Goal: Check status: Check status

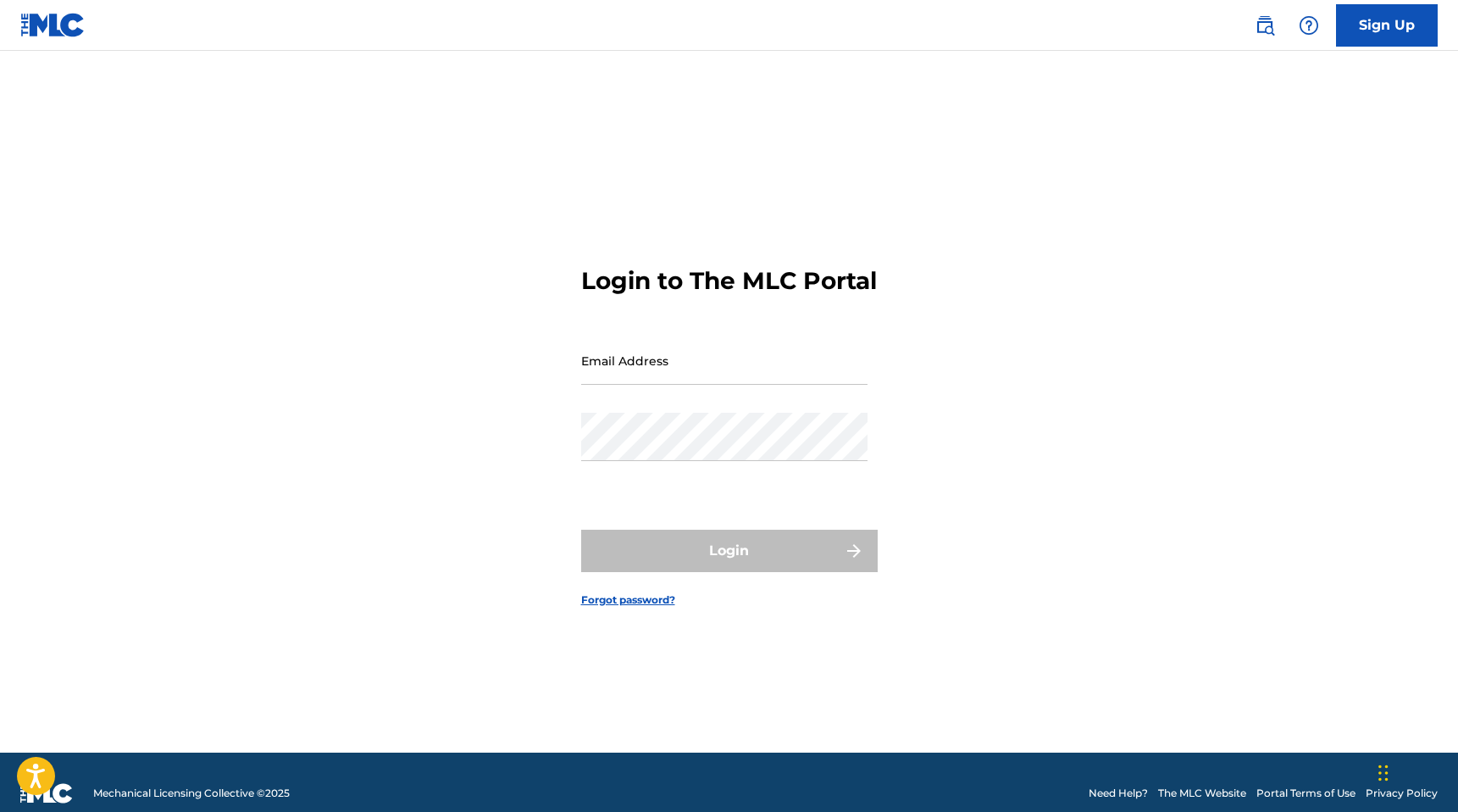
click at [622, 377] on input "Email Address" at bounding box center [725, 360] width 286 height 48
type input "[EMAIL_ADDRESS][DOMAIN_NAME]"
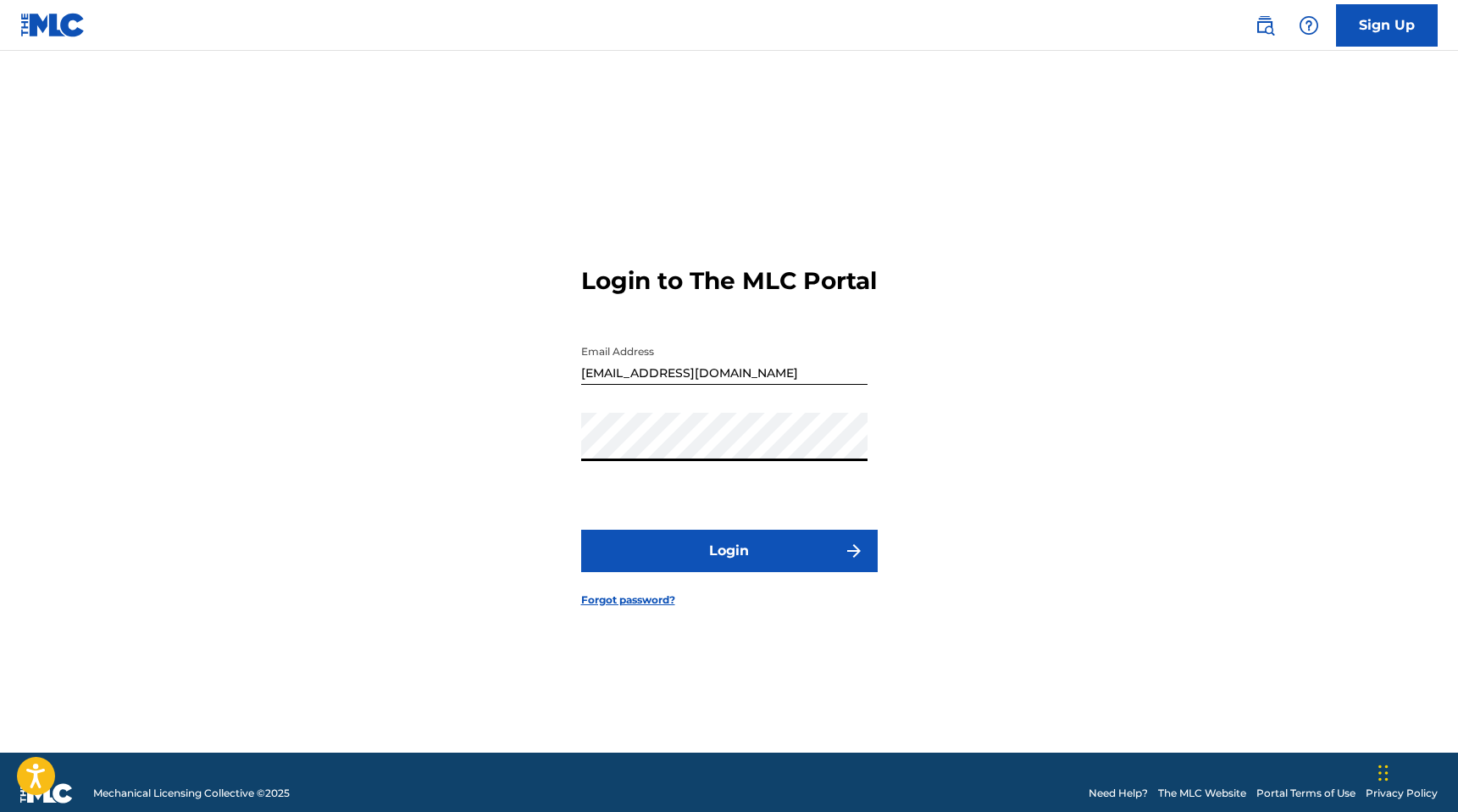
click at [728, 567] on button "Login" at bounding box center [729, 551] width 296 height 42
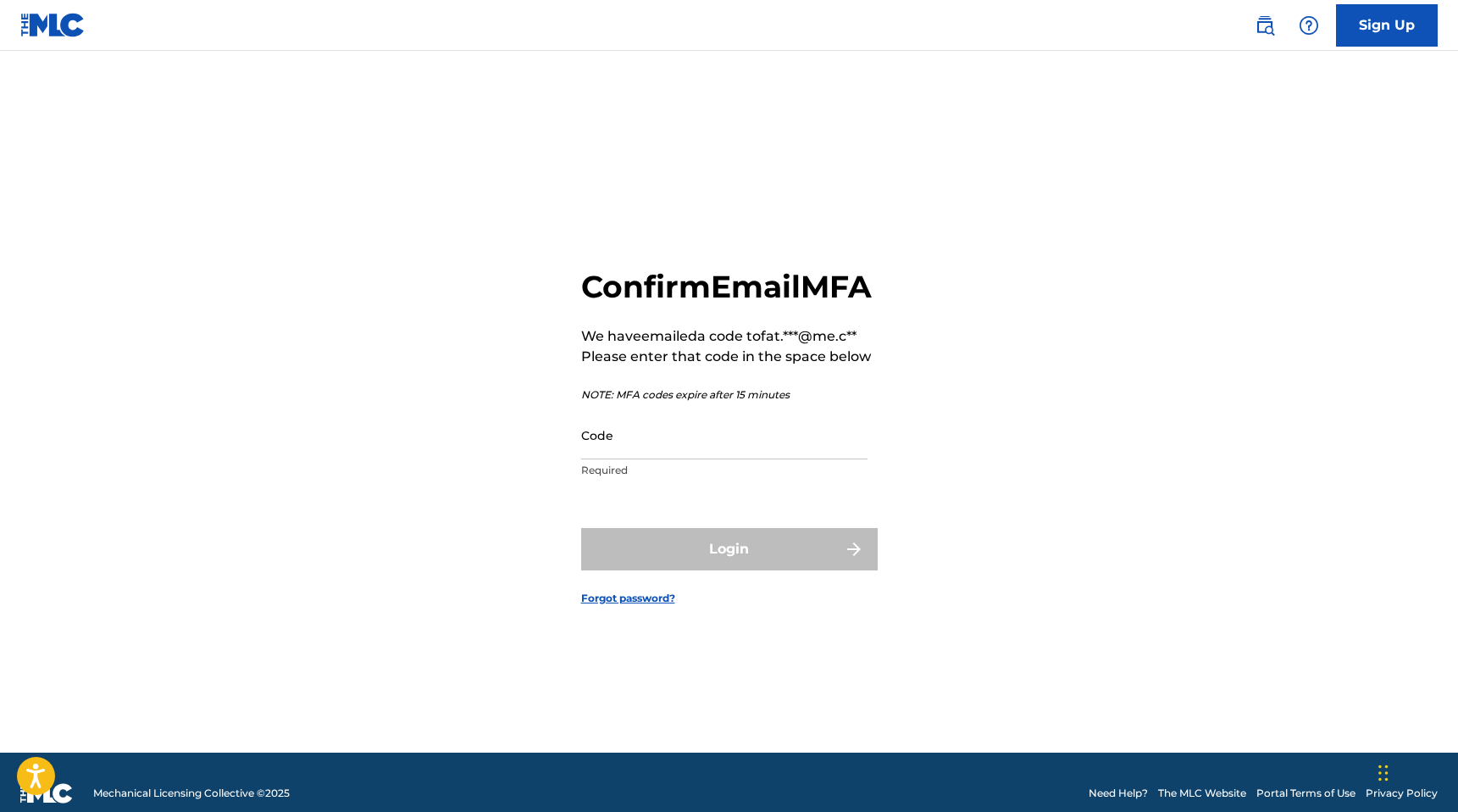
click at [633, 459] on input "Code" at bounding box center [725, 435] width 286 height 48
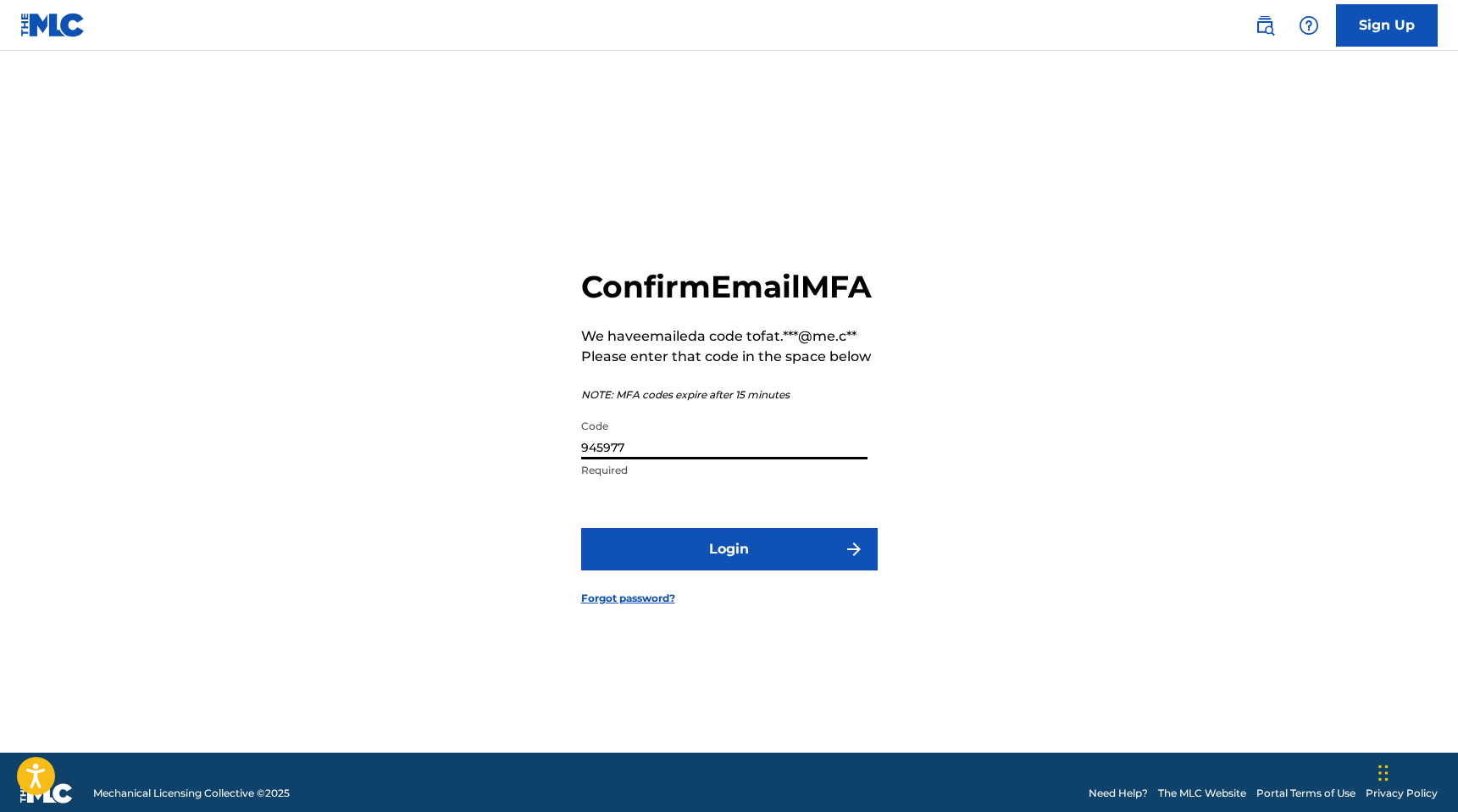
type input "945977"
click at [730, 570] on button "Login" at bounding box center [729, 549] width 296 height 42
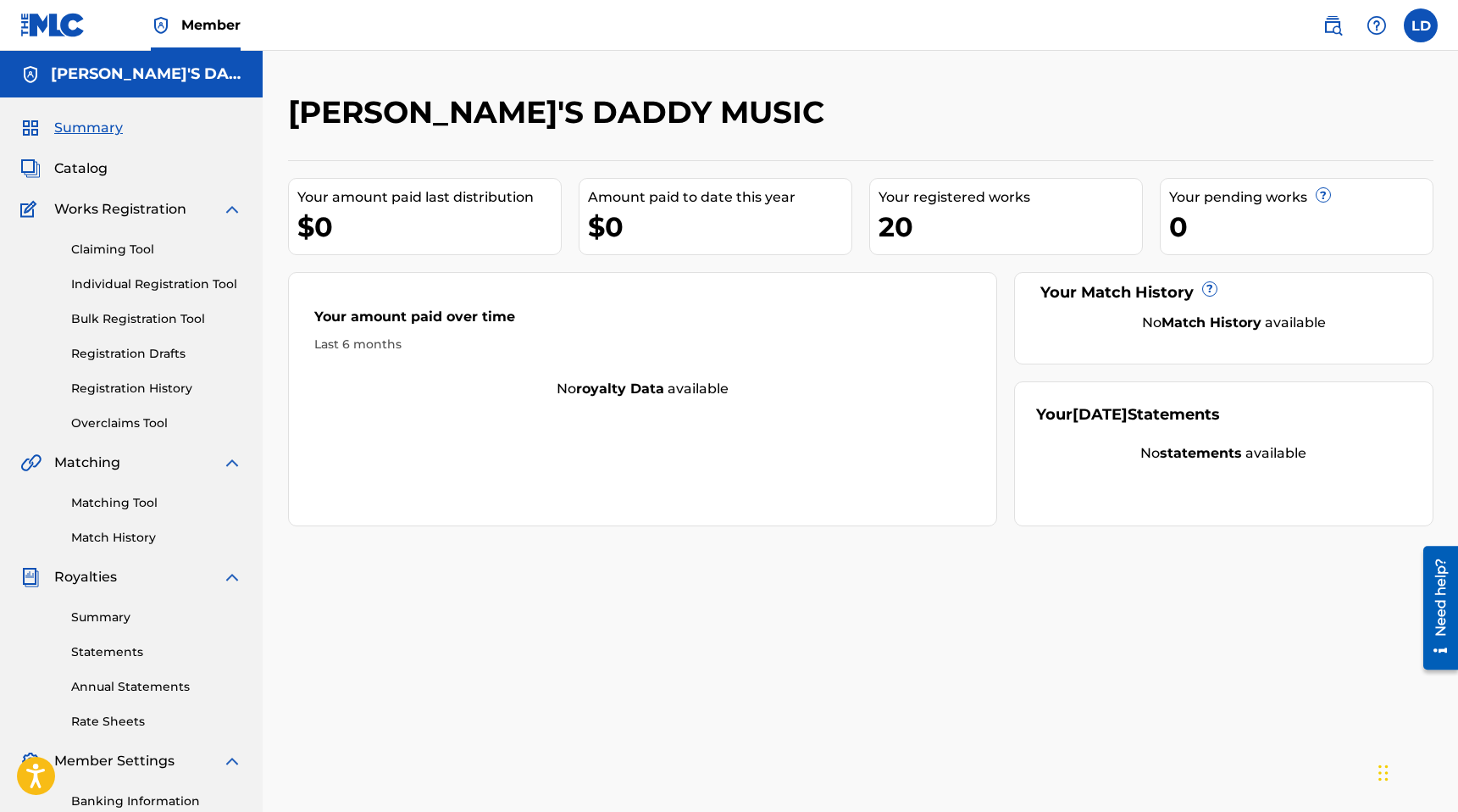
click at [123, 385] on link "Registration History" at bounding box center [157, 388] width 172 height 18
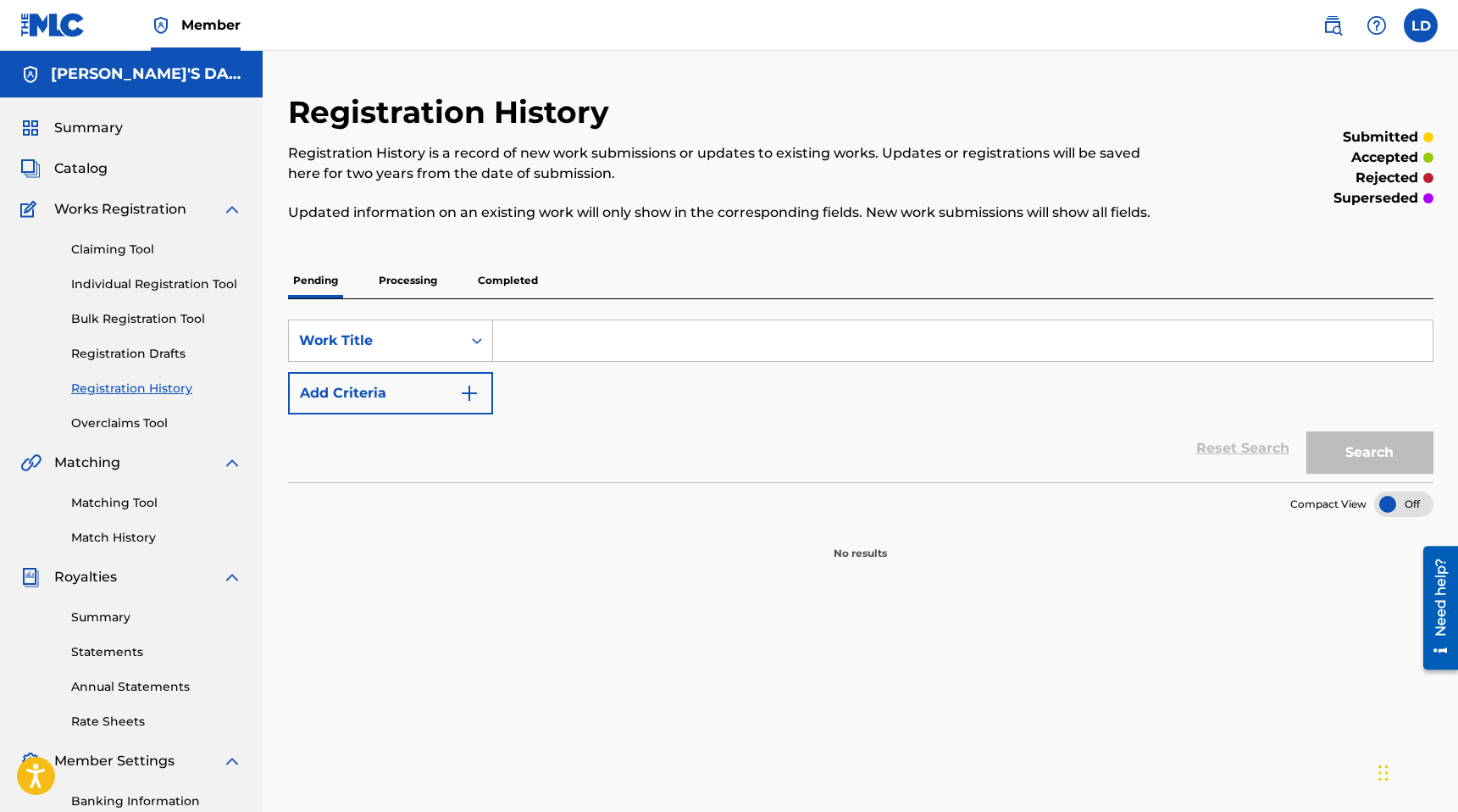
click at [74, 170] on span "Catalog" at bounding box center [81, 169] width 54 height 20
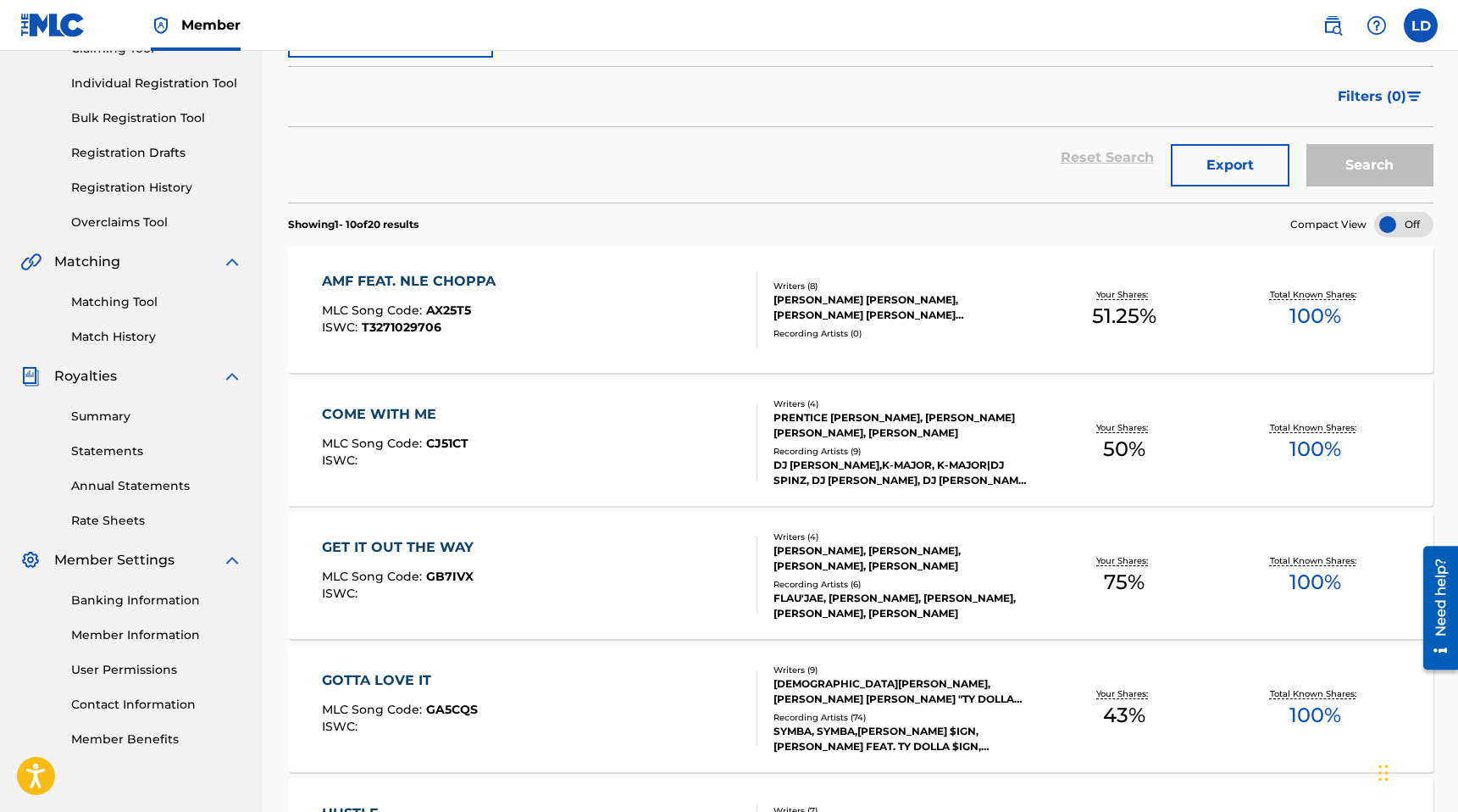
scroll to position [210, 0]
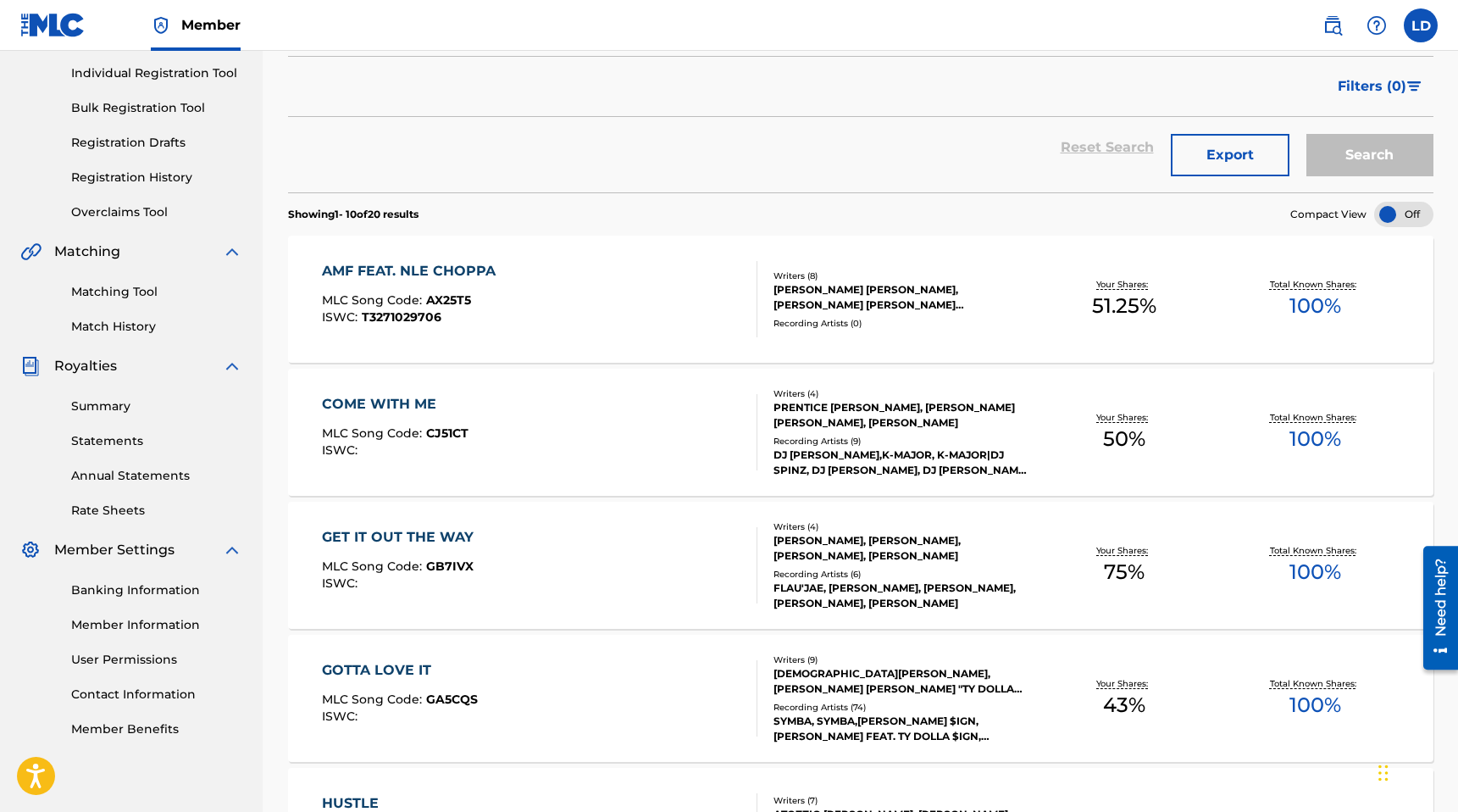
click at [101, 403] on link "Summary" at bounding box center [157, 406] width 172 height 18
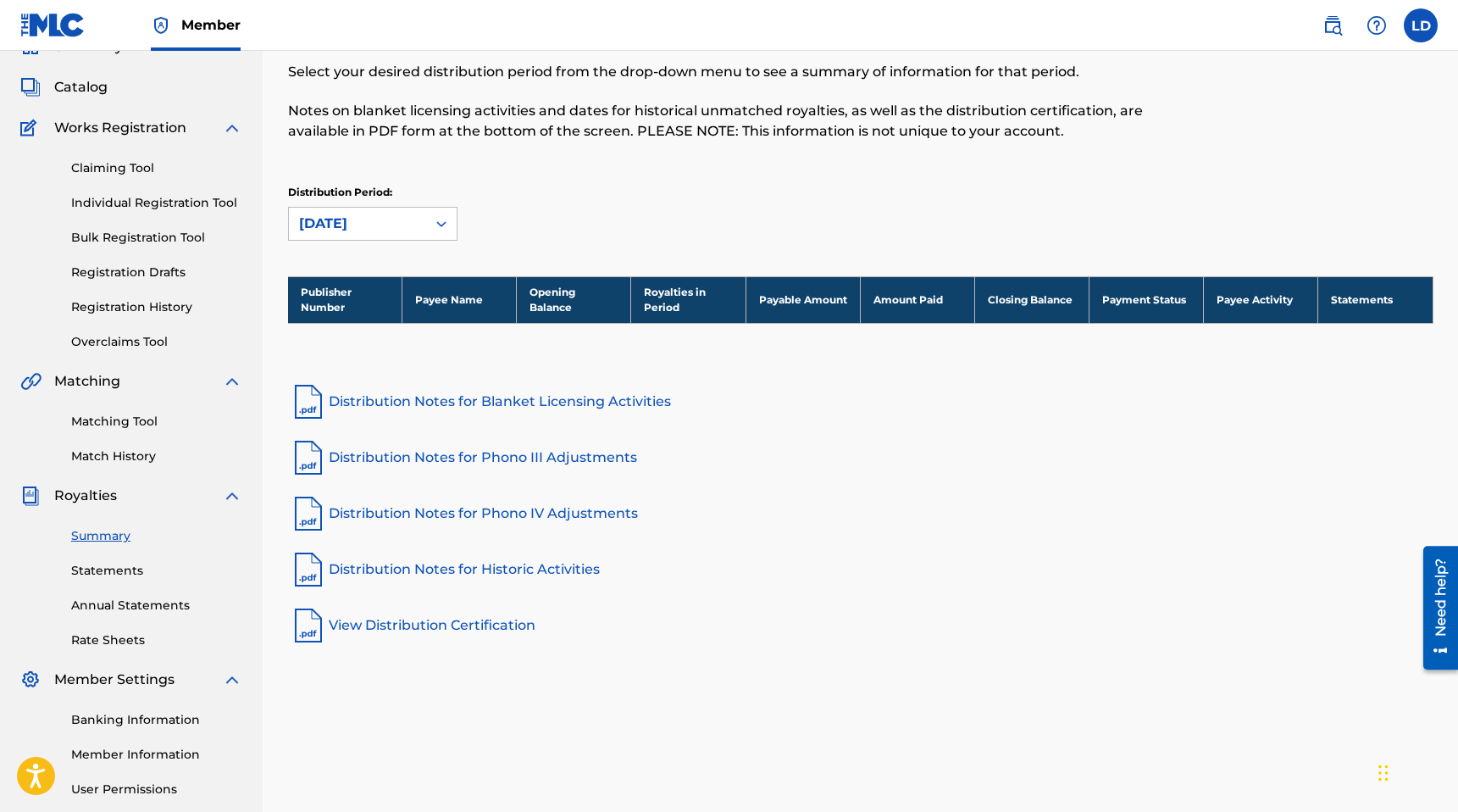
scroll to position [110, 0]
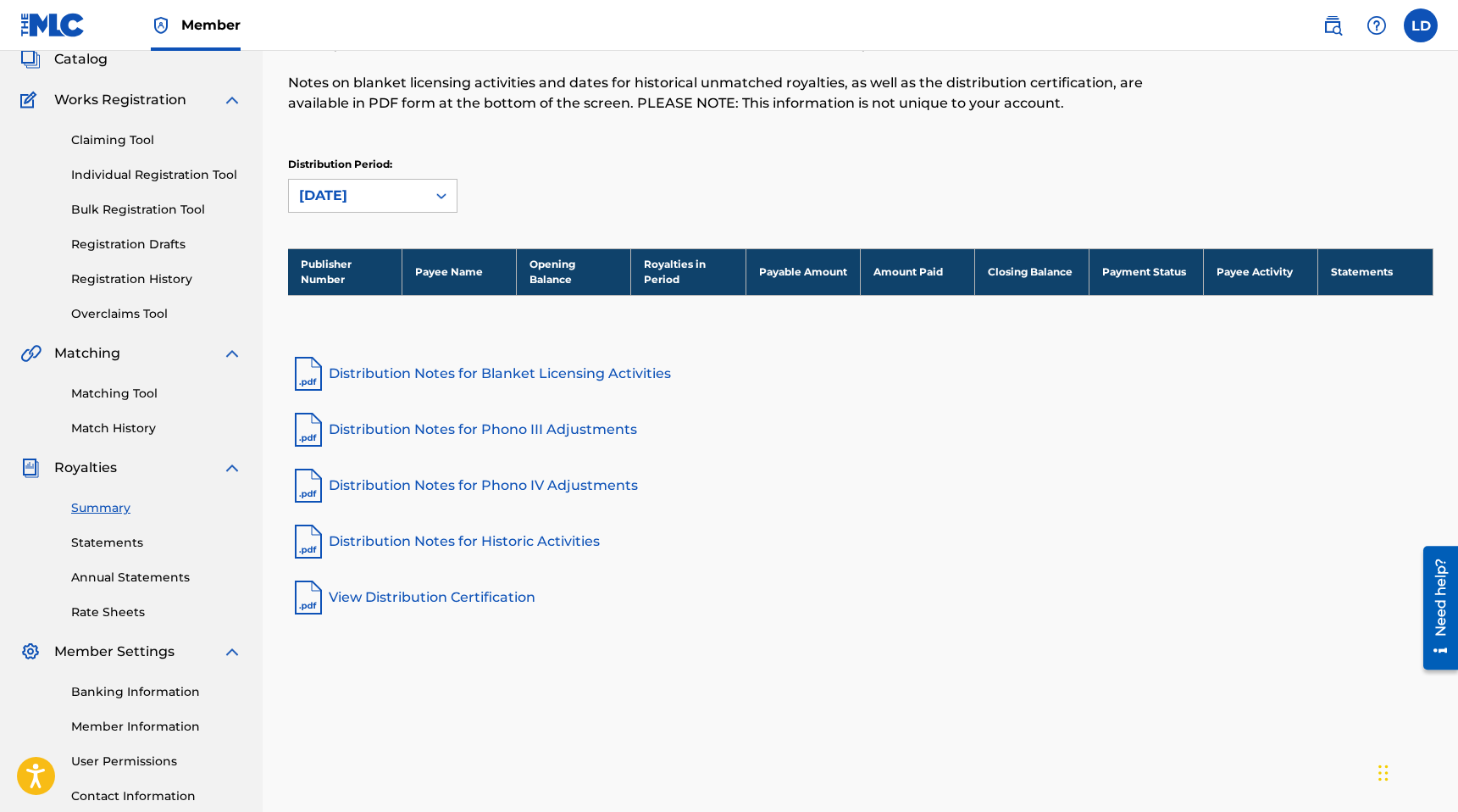
click at [121, 540] on link "Statements" at bounding box center [157, 543] width 172 height 18
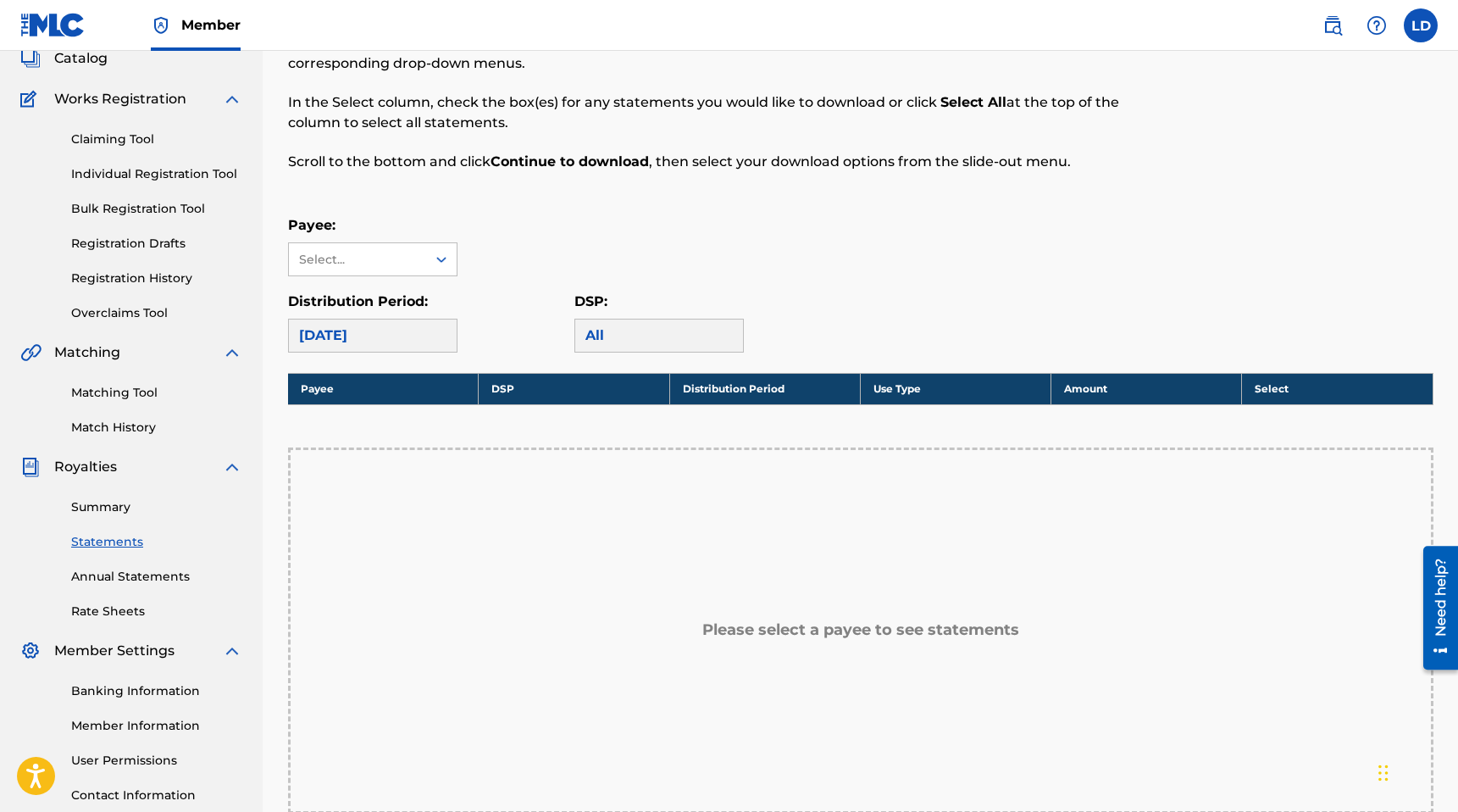
scroll to position [129, 0]
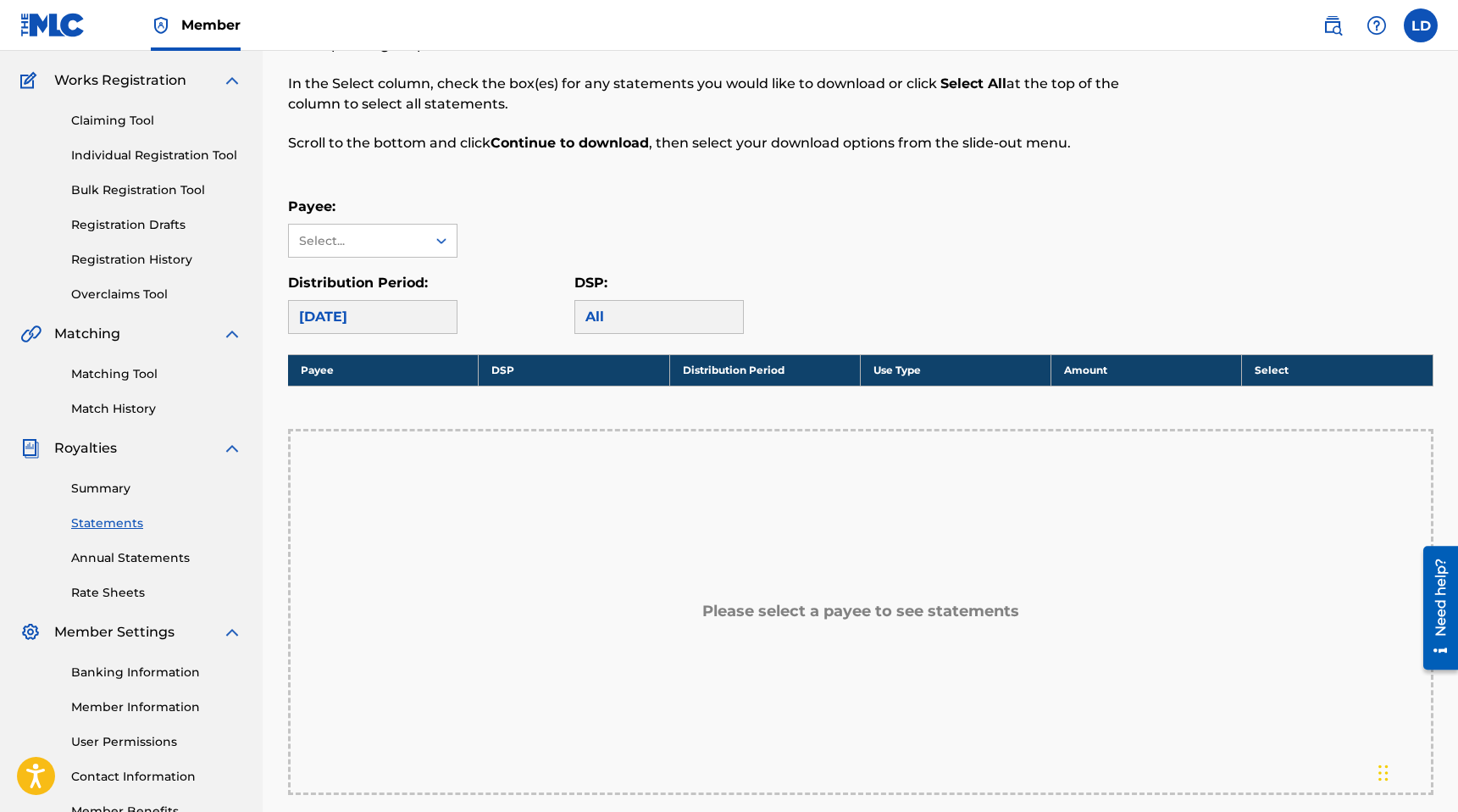
click at [683, 318] on div "All" at bounding box center [660, 317] width 170 height 34
click at [592, 316] on div "All" at bounding box center [660, 317] width 170 height 34
click at [378, 317] on div "[DATE]" at bounding box center [373, 317] width 170 height 34
click at [436, 239] on icon at bounding box center [441, 241] width 10 height 6
click at [519, 217] on div "Payee: Use Up and Down to choose options, press Enter to select the currently f…" at bounding box center [861, 226] width 1146 height 61
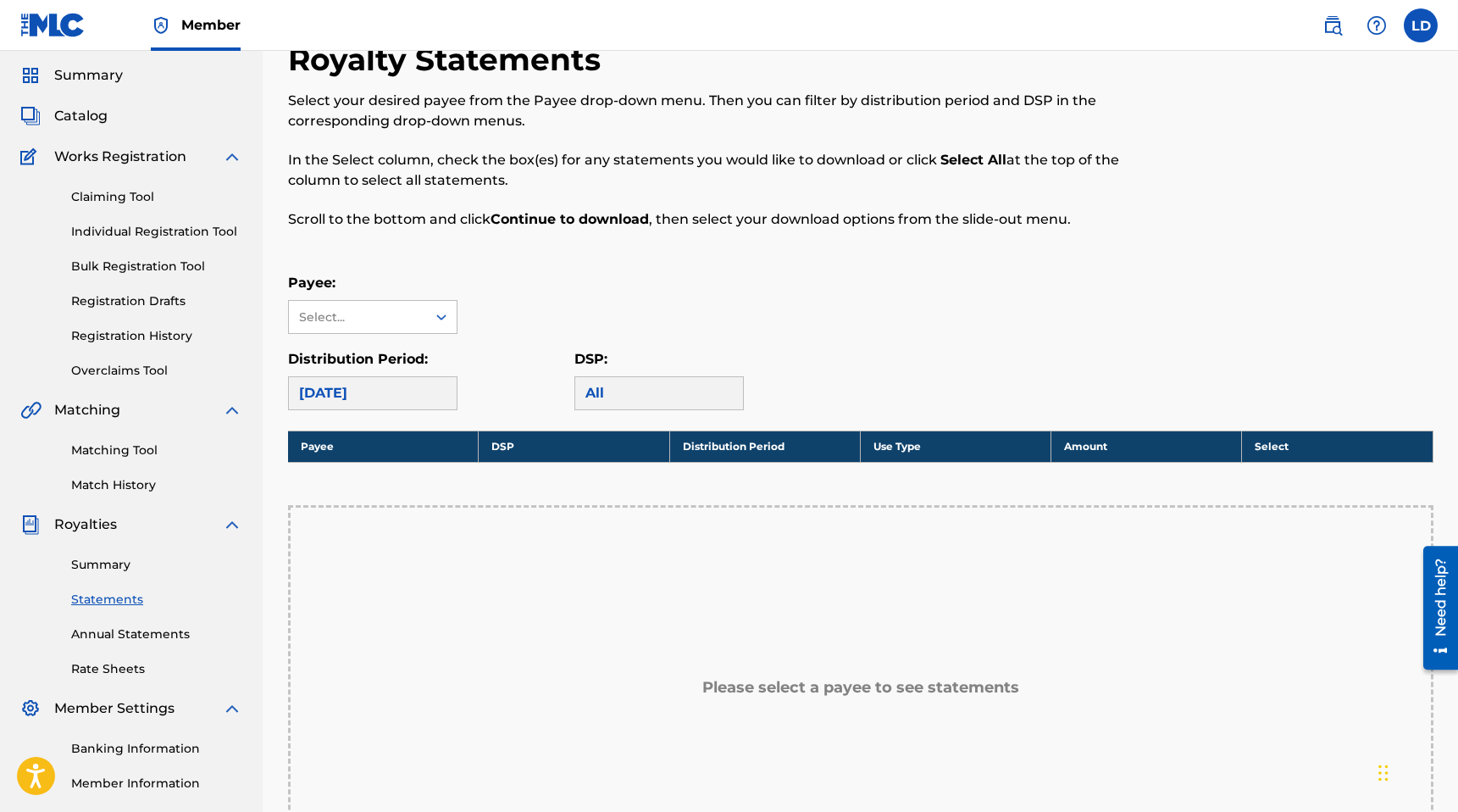
scroll to position [0, 0]
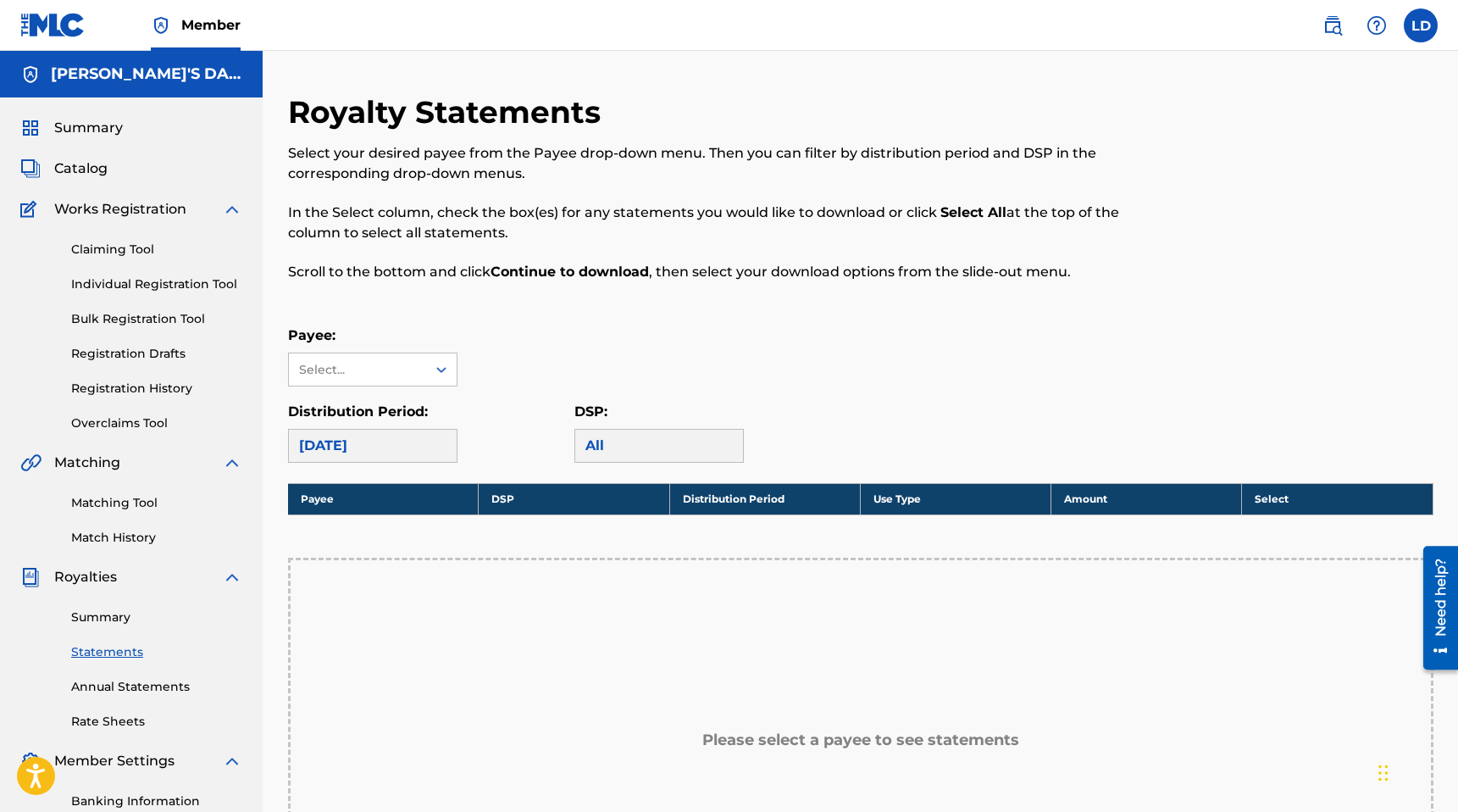
click at [149, 424] on link "Overclaims Tool" at bounding box center [157, 423] width 172 height 18
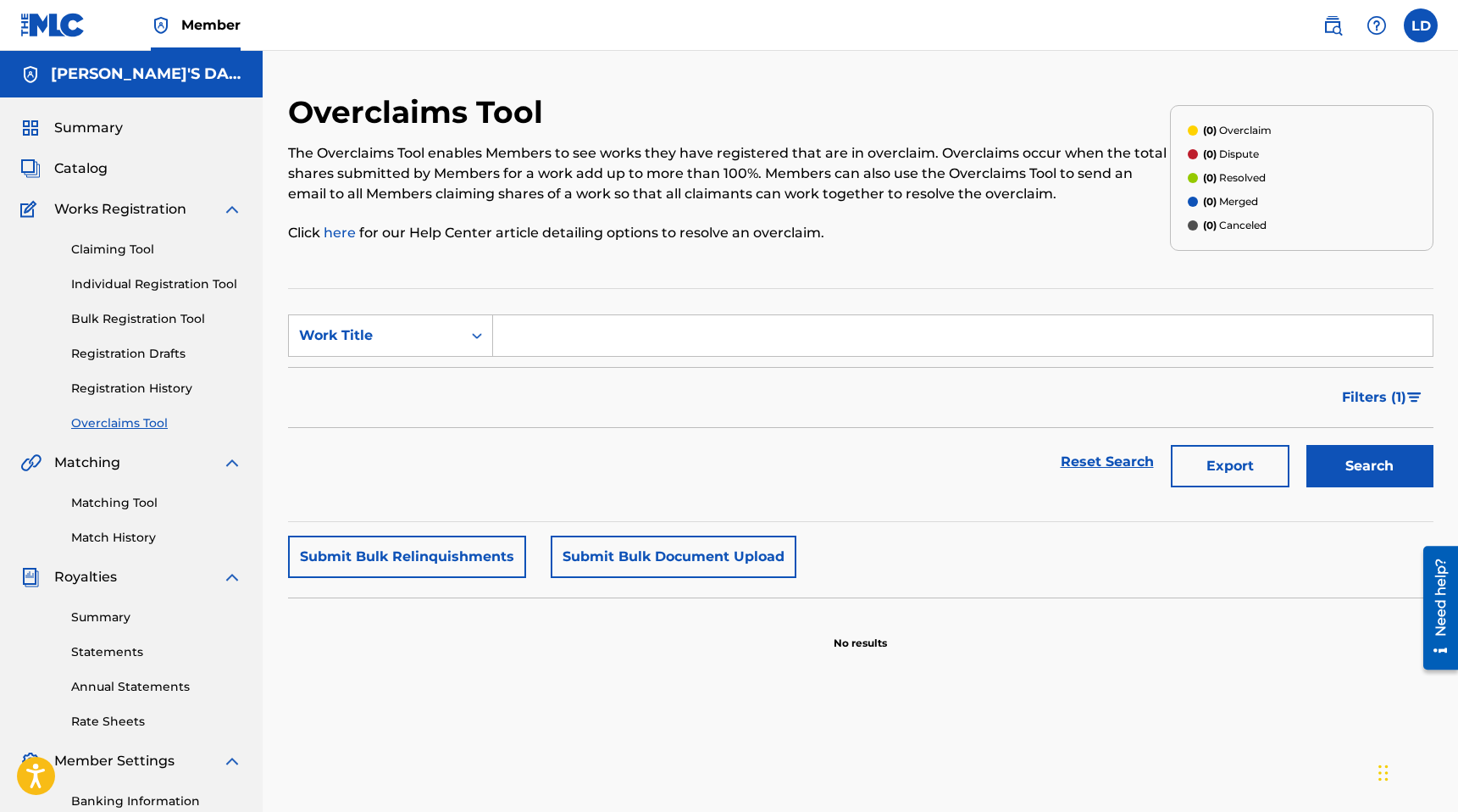
click at [143, 390] on link "Registration History" at bounding box center [157, 388] width 172 height 18
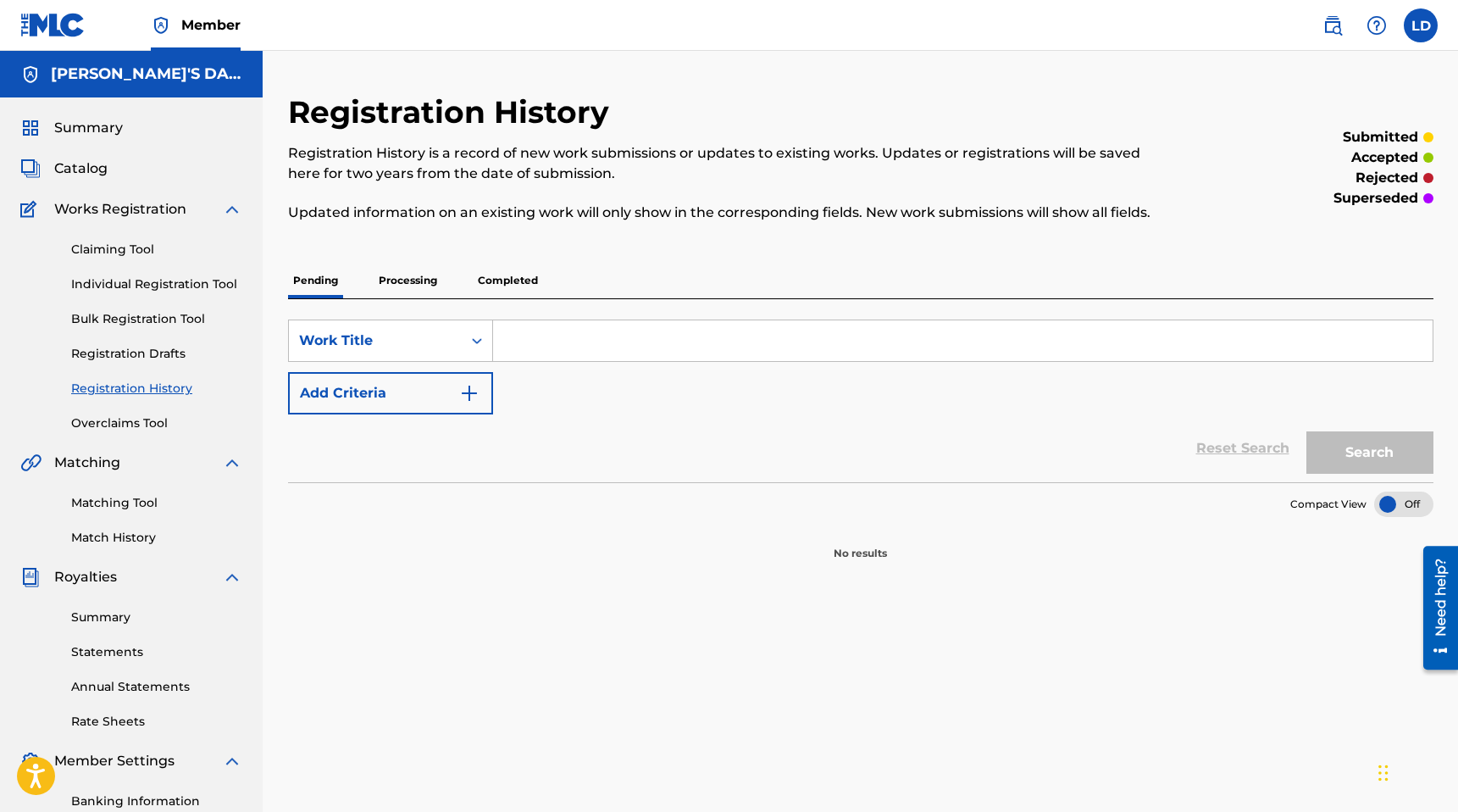
click at [402, 283] on p "Processing" at bounding box center [408, 280] width 69 height 36
click at [518, 269] on p "Completed" at bounding box center [508, 280] width 70 height 36
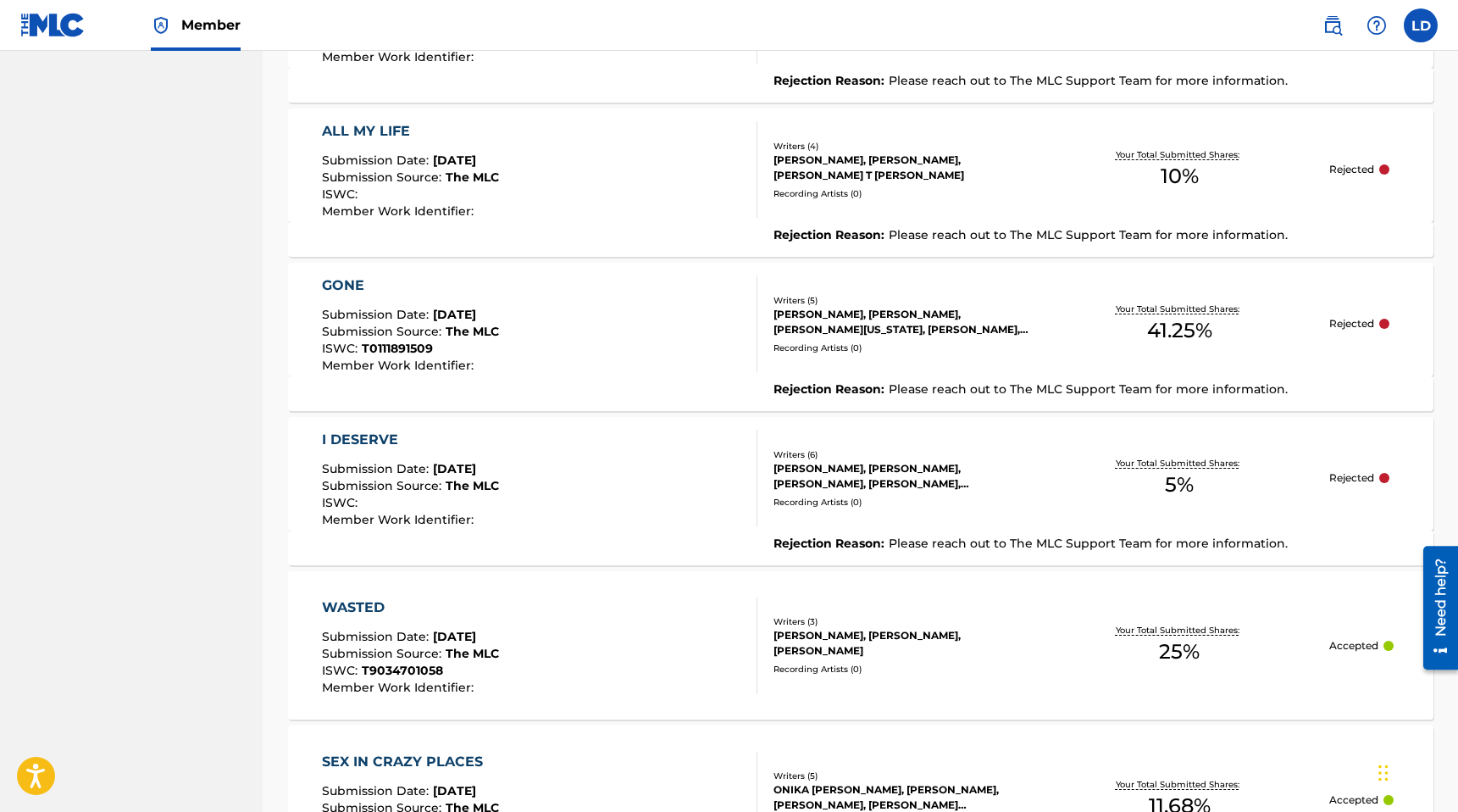
scroll to position [1118, 0]
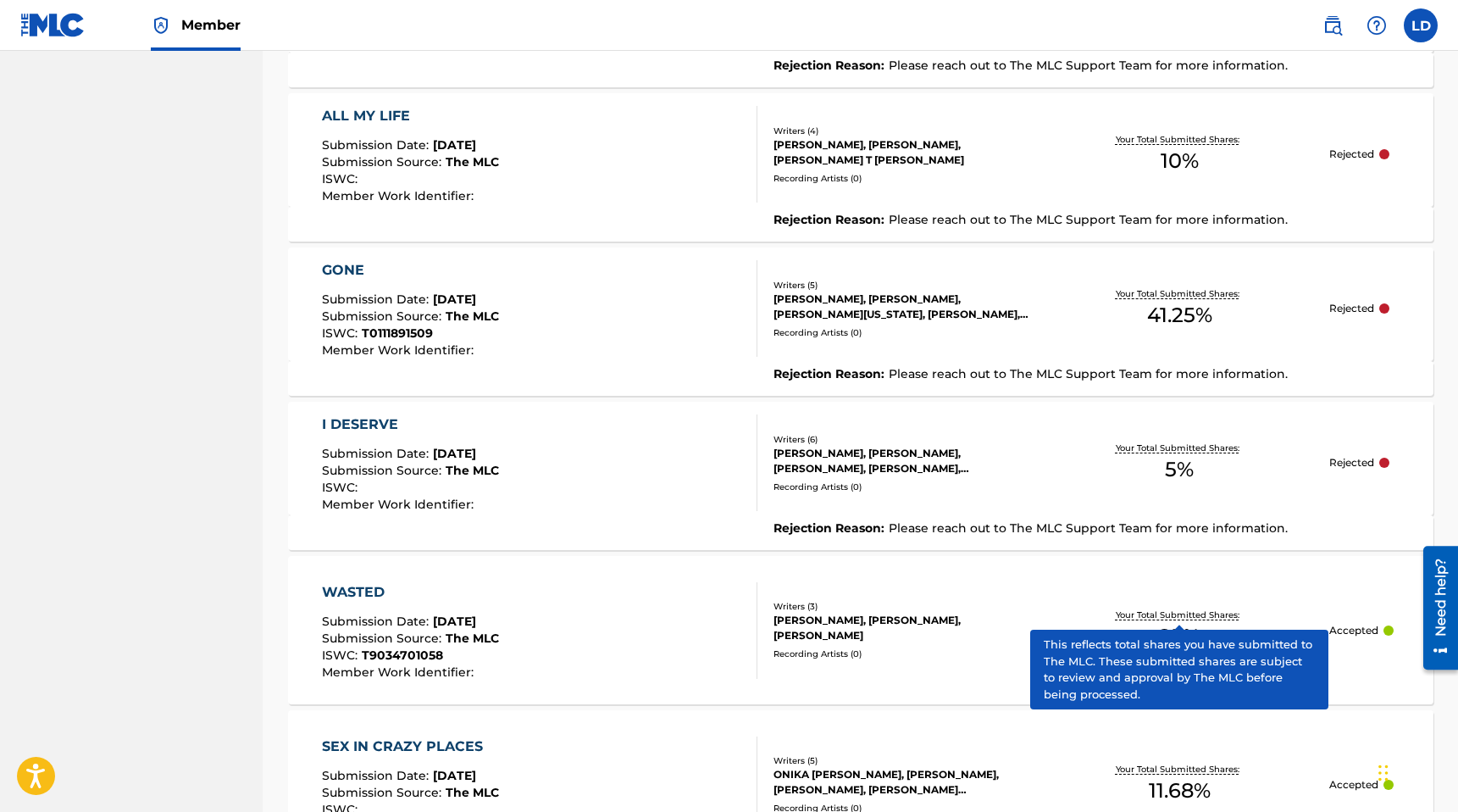
click at [1163, 609] on p "Your Total Submitted Shares:" at bounding box center [1180, 614] width 128 height 13
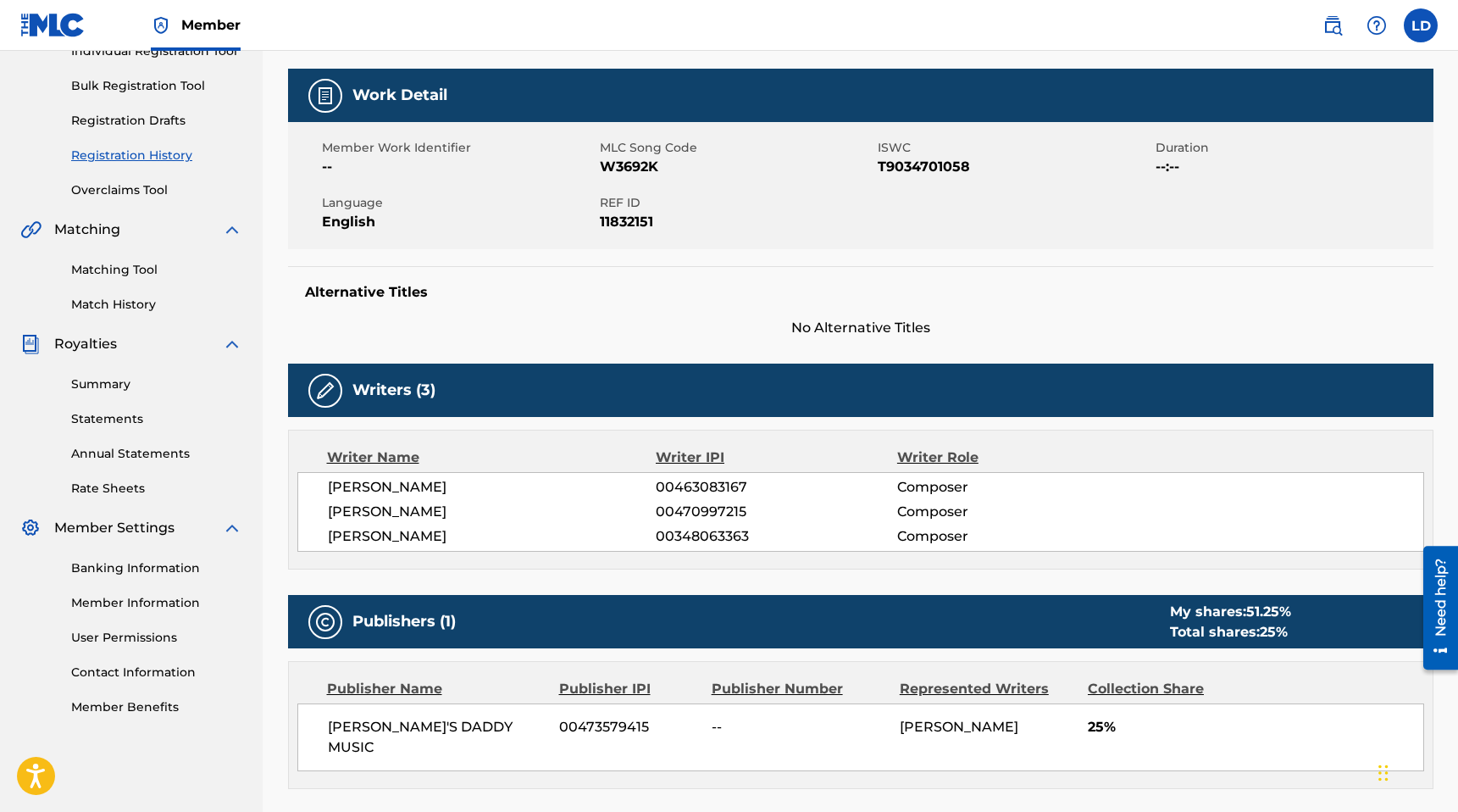
scroll to position [231, 0]
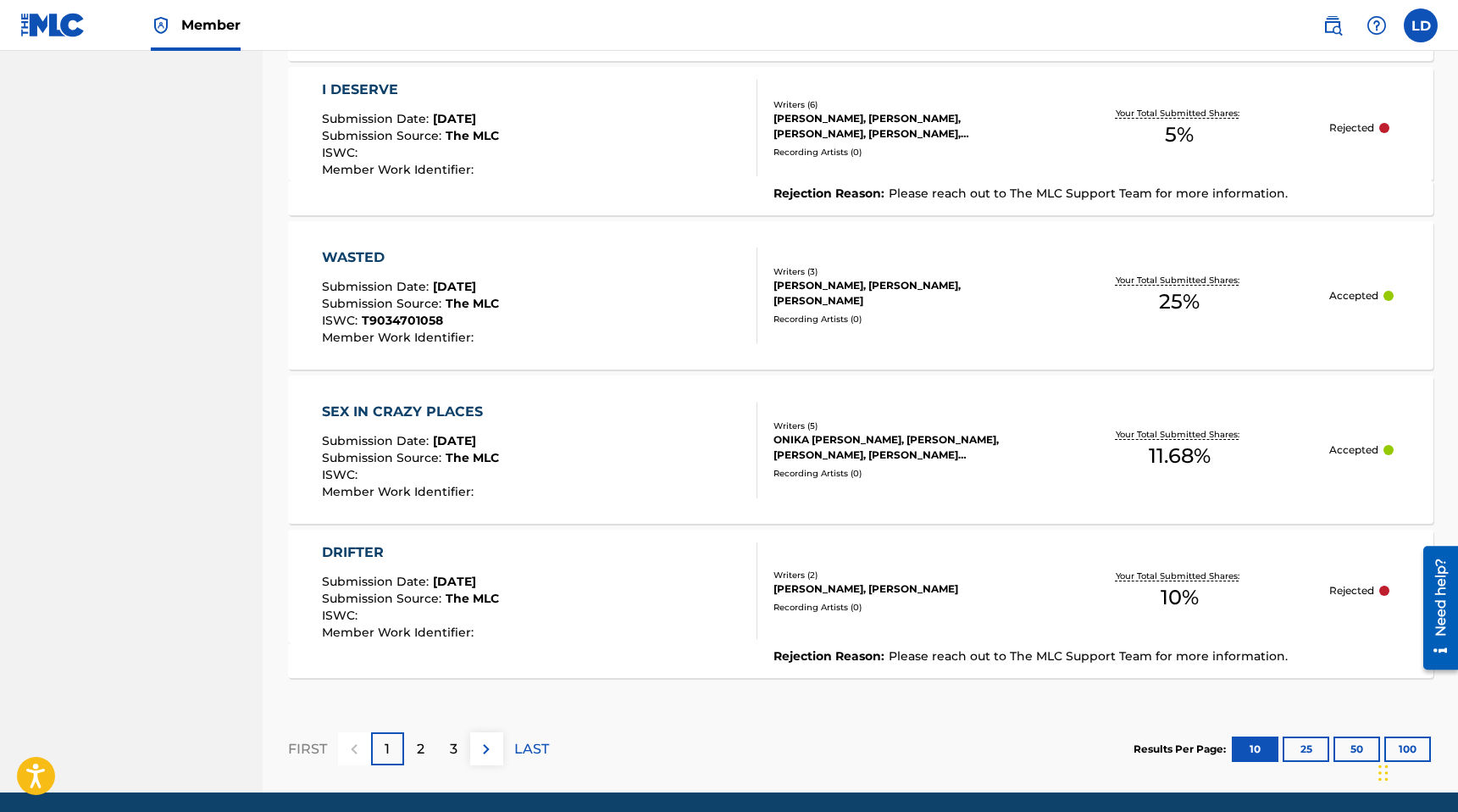
scroll to position [1458, 0]
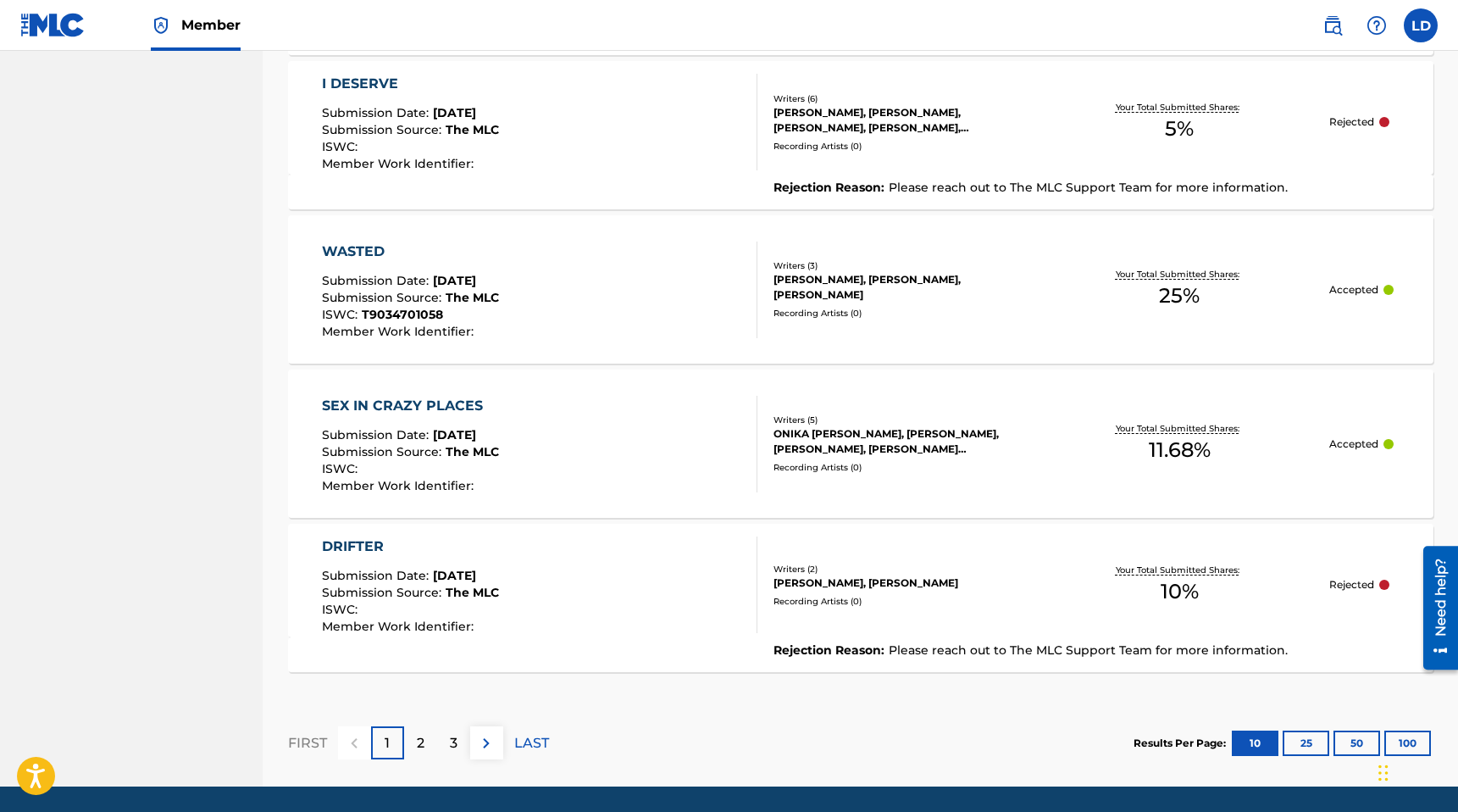
click at [1303, 741] on button "25" at bounding box center [1306, 742] width 47 height 25
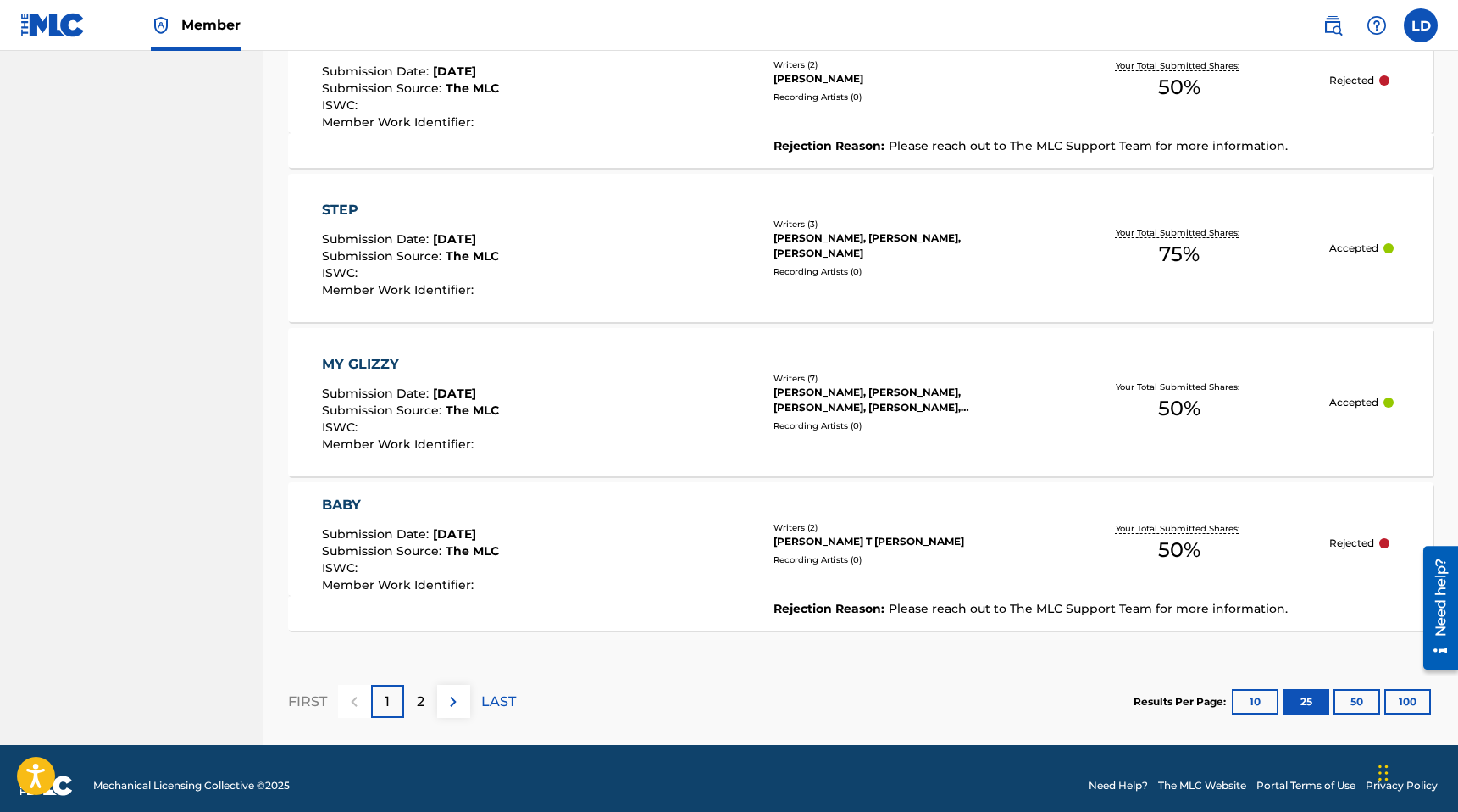
scroll to position [3829, 0]
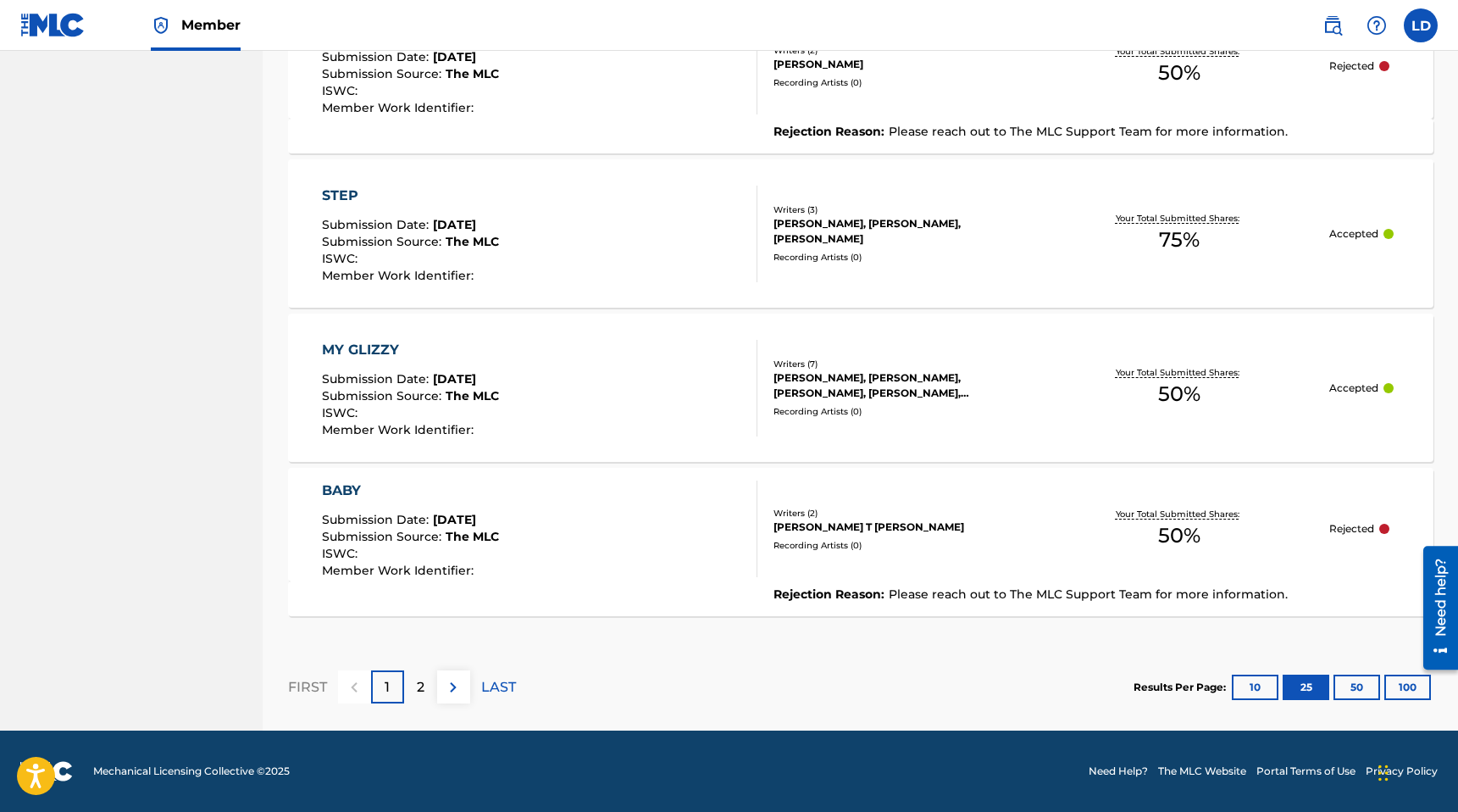
click at [1365, 682] on button "50" at bounding box center [1357, 686] width 47 height 25
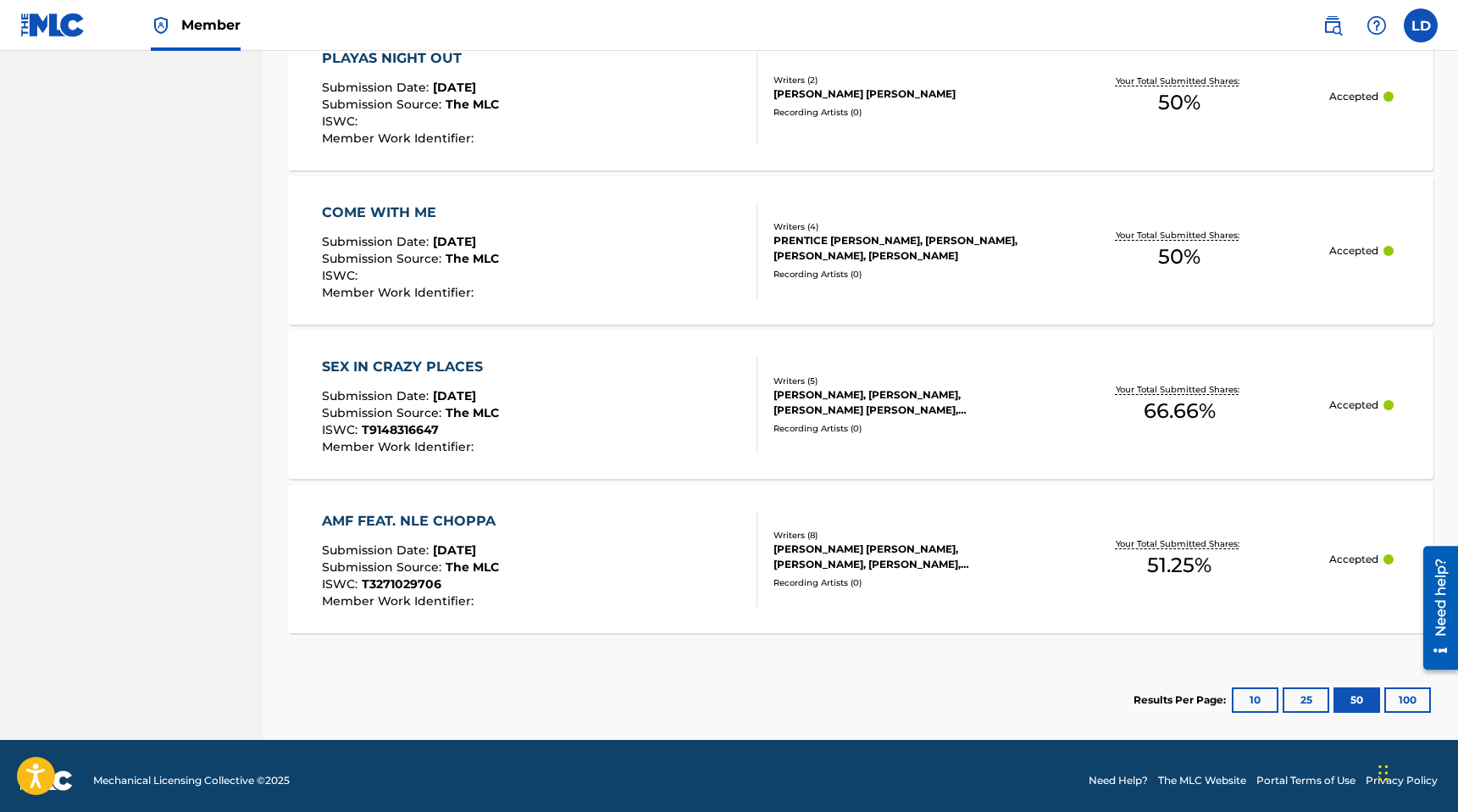
scroll to position [5979, 0]
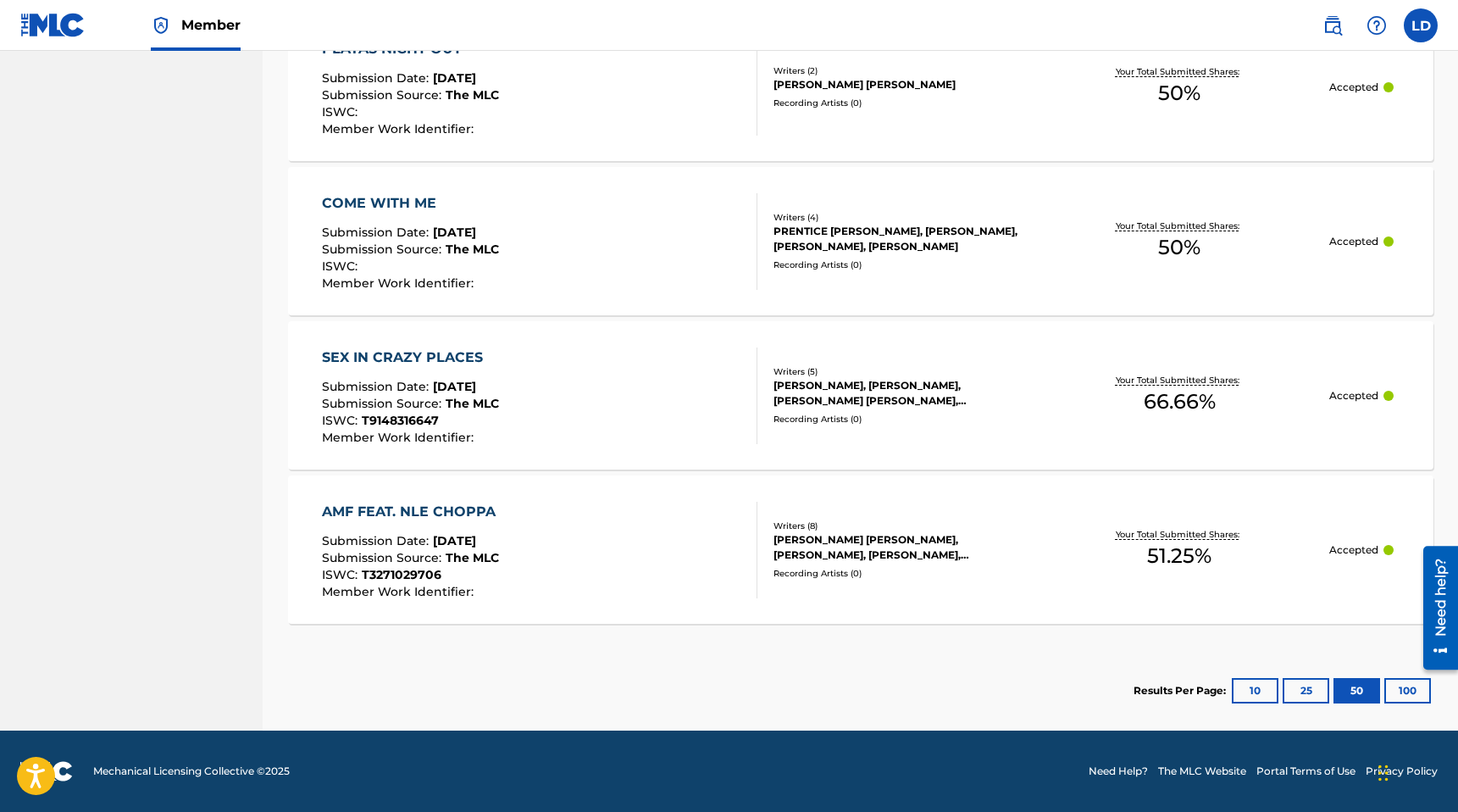
click at [1406, 689] on button "100" at bounding box center [1408, 689] width 47 height 25
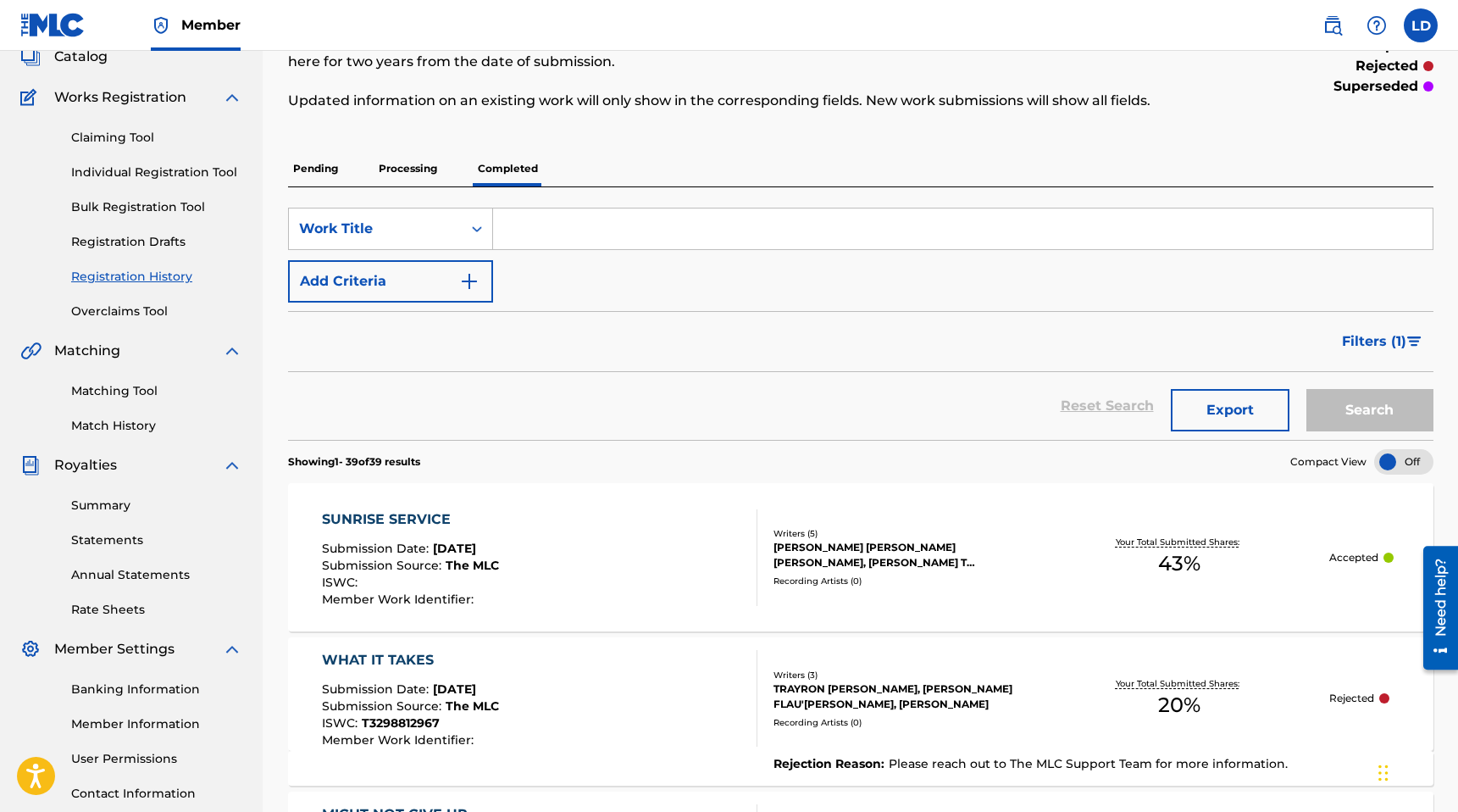
scroll to position [138, 0]
